Goal: Task Accomplishment & Management: Use online tool/utility

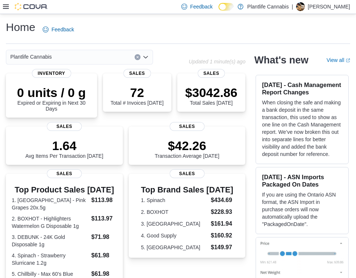
click at [7, 6] on icon at bounding box center [6, 7] width 6 height 6
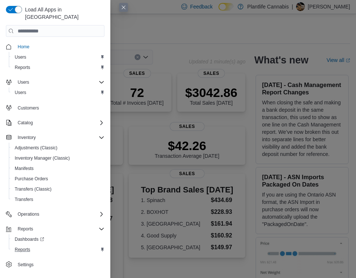
click at [42, 245] on div "Reports" at bounding box center [58, 249] width 93 height 9
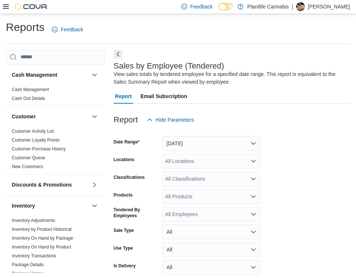
scroll to position [25, 0]
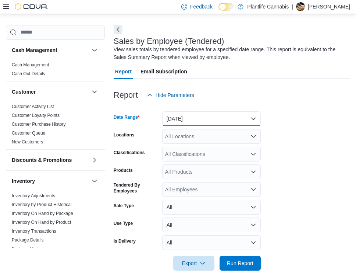
click at [197, 120] on button "[DATE]" at bounding box center [211, 118] width 99 height 15
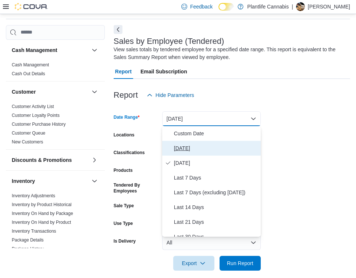
click at [193, 152] on span "[DATE]" at bounding box center [216, 148] width 84 height 9
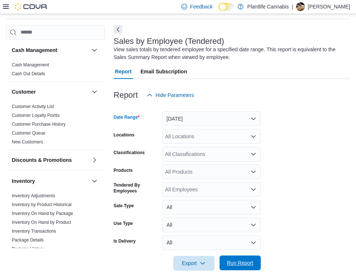
click at [244, 260] on span "Run Report" at bounding box center [240, 262] width 27 height 7
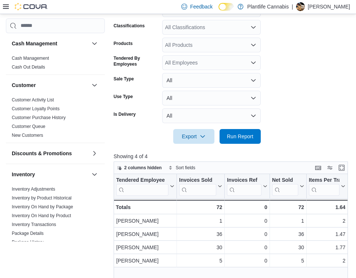
scroll to position [154, 0]
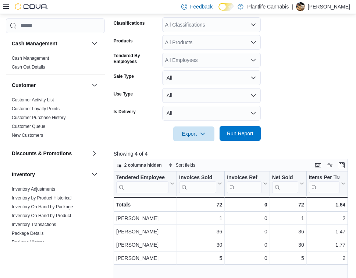
click at [235, 127] on span "Run Report" at bounding box center [240, 133] width 32 height 15
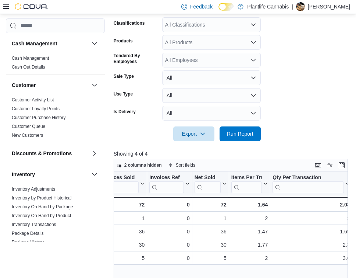
scroll to position [0, 0]
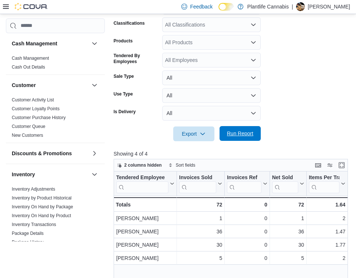
click at [251, 131] on span "Run Report" at bounding box center [240, 133] width 27 height 7
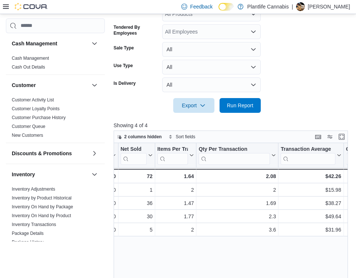
scroll to position [183, 0]
